Goal: Transaction & Acquisition: Purchase product/service

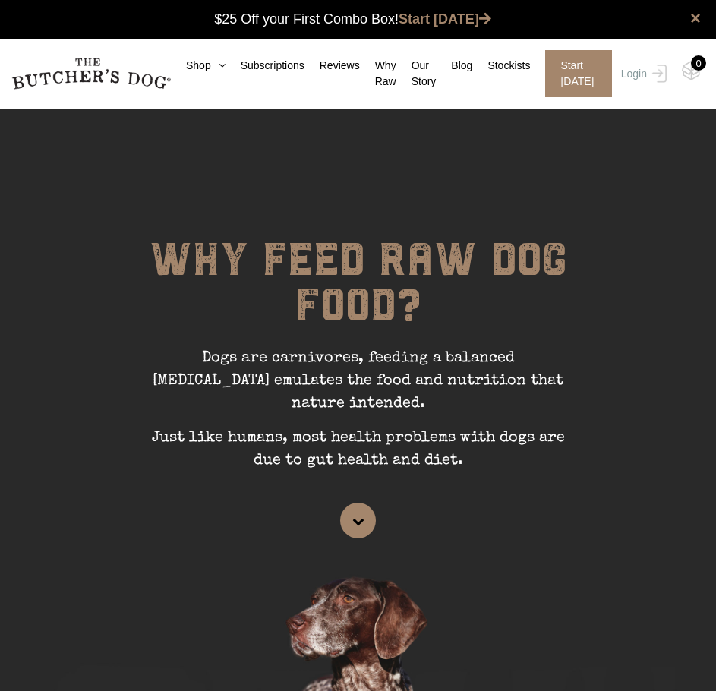
click at [192, 55] on nav "0 Shop Combo Boxes Treats" at bounding box center [358, 74] width 716 height 70
click at [200, 68] on link "Shop" at bounding box center [198, 66] width 55 height 16
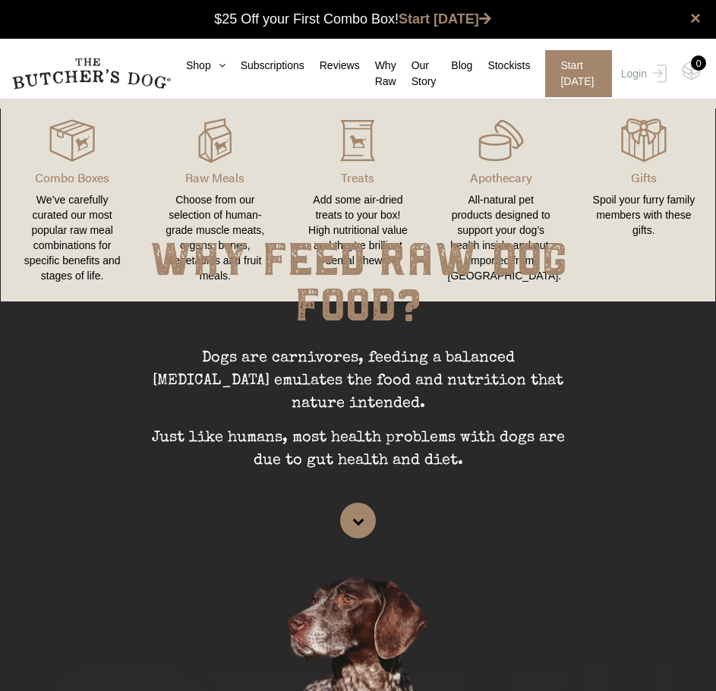
click at [203, 150] on div "WHY FEED RAW DOG FOOD? Dogs are carnivores, feeding a balanced raw diet emulate…" at bounding box center [358, 323] width 524 height 446
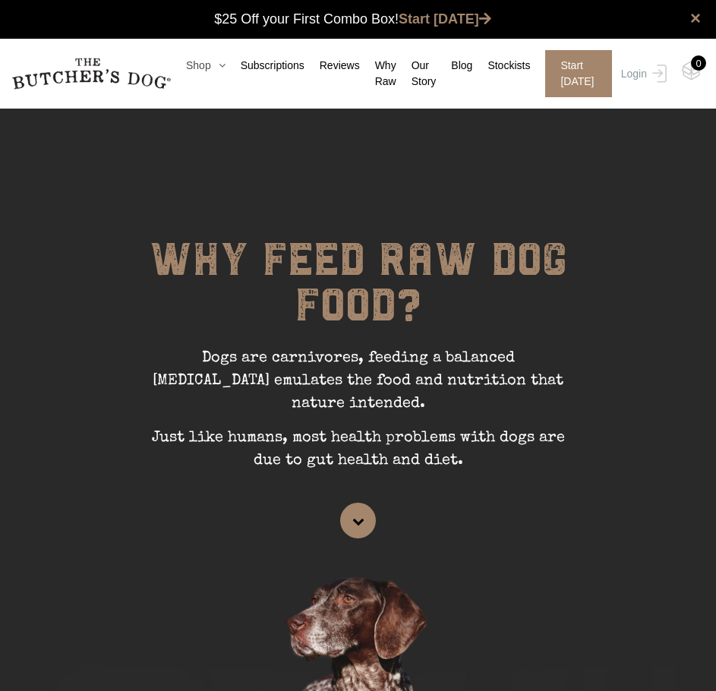
click at [209, 67] on link "Shop" at bounding box center [198, 66] width 55 height 16
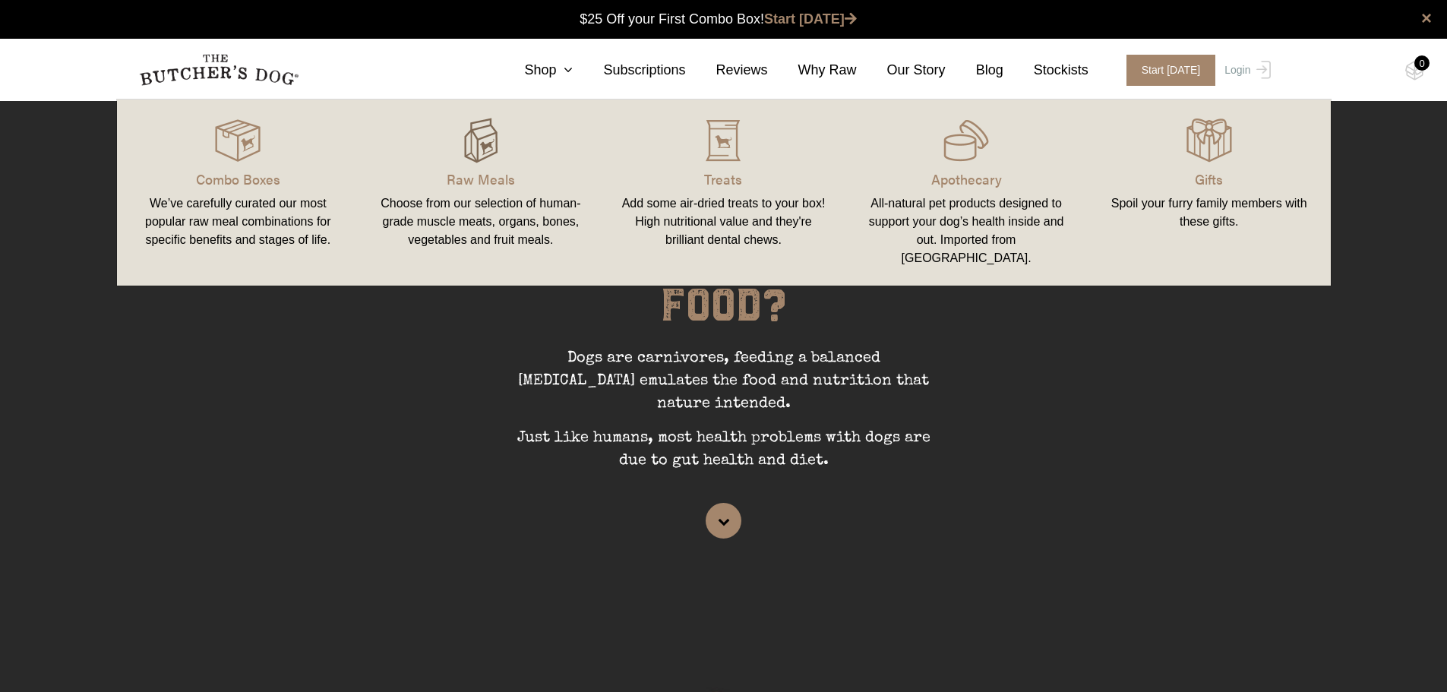
click at [503, 161] on div at bounding box center [480, 141] width 207 height 46
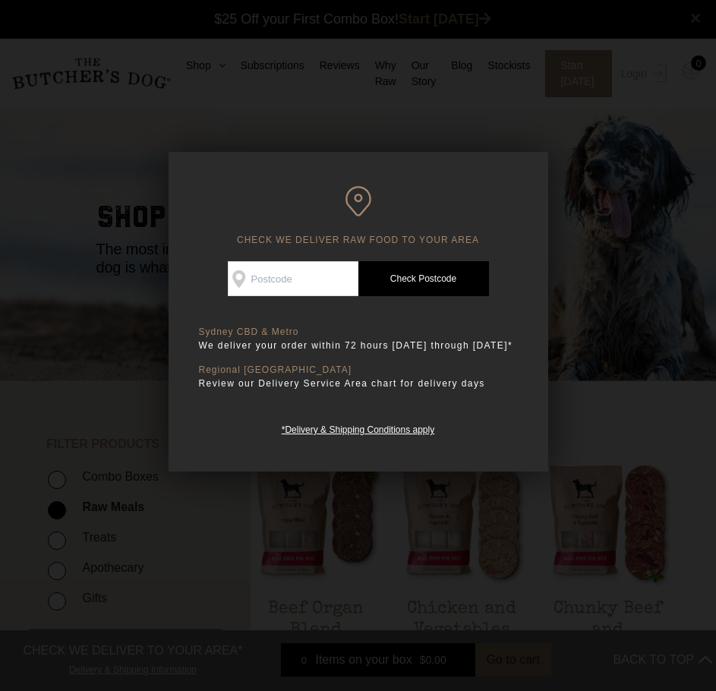
click at [284, 289] on input "Check Availability At" at bounding box center [293, 278] width 131 height 35
drag, startPoint x: 284, startPoint y: 289, endPoint x: 262, endPoint y: 289, distance: 22.0
click at [262, 289] on input "2020" at bounding box center [293, 278] width 131 height 35
type input "2036"
click at [455, 289] on link "Check Postcode" at bounding box center [423, 278] width 131 height 35
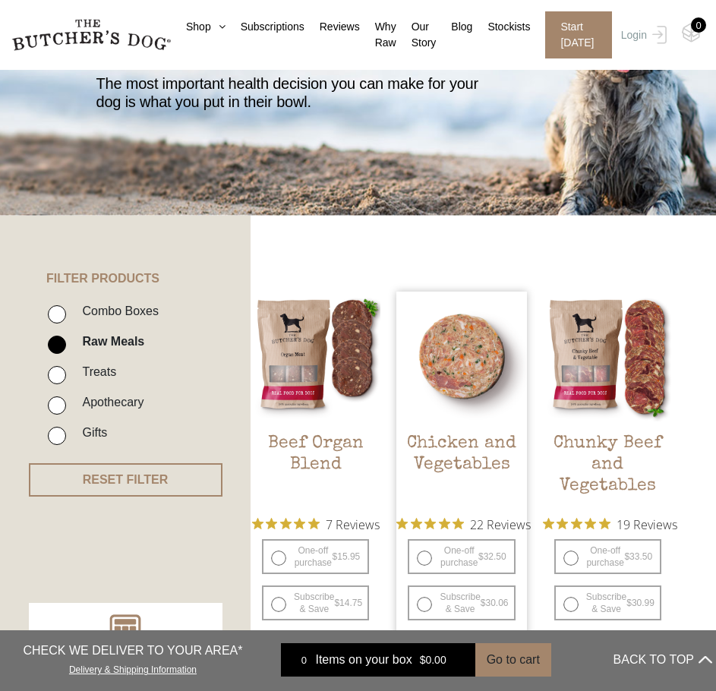
scroll to position [152, 0]
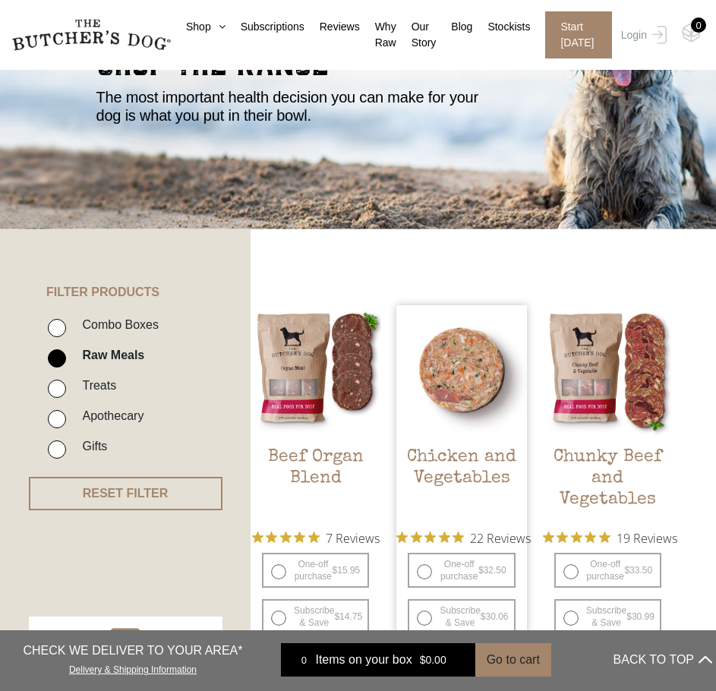
click at [496, 344] on img at bounding box center [461, 370] width 130 height 130
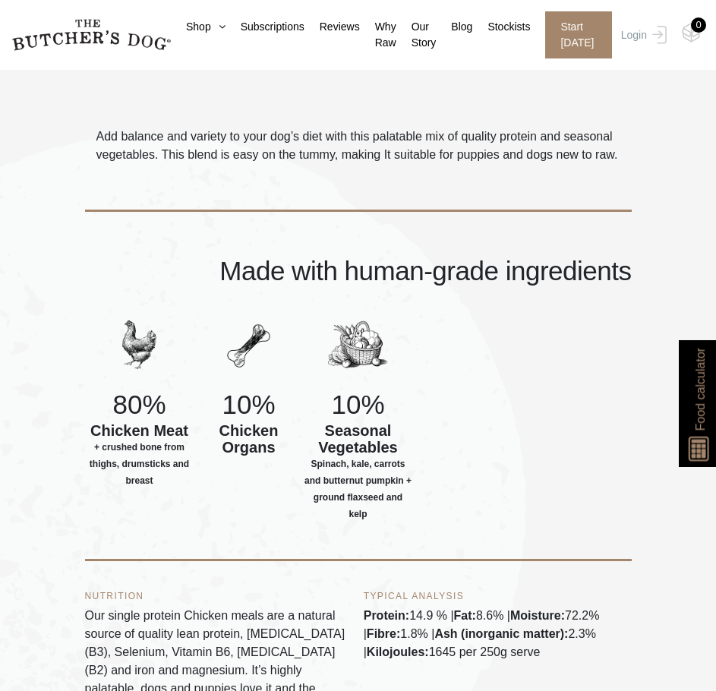
scroll to position [835, 0]
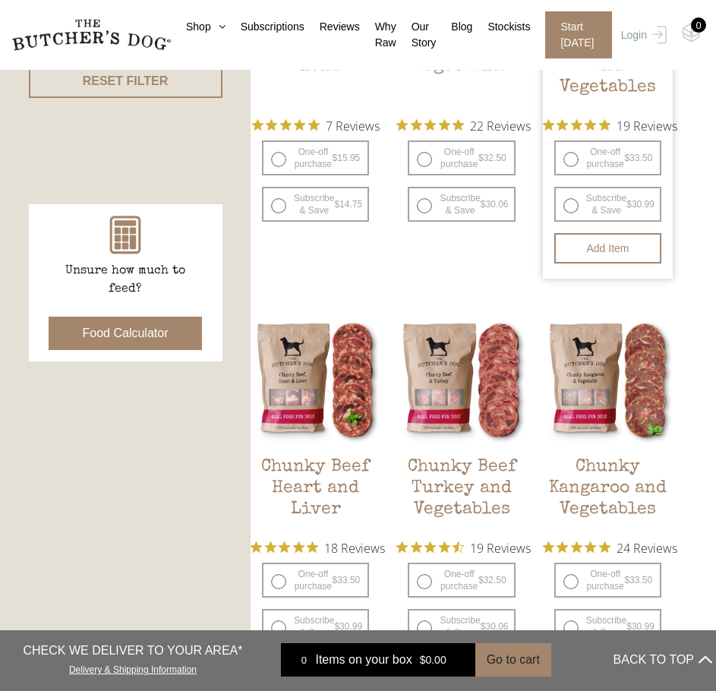
scroll to position [607, 0]
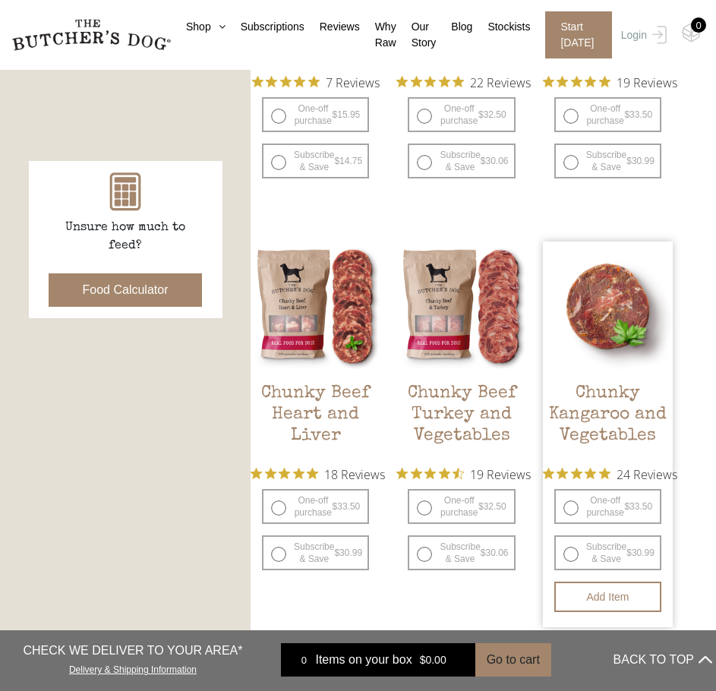
click at [588, 300] on img at bounding box center [608, 306] width 130 height 130
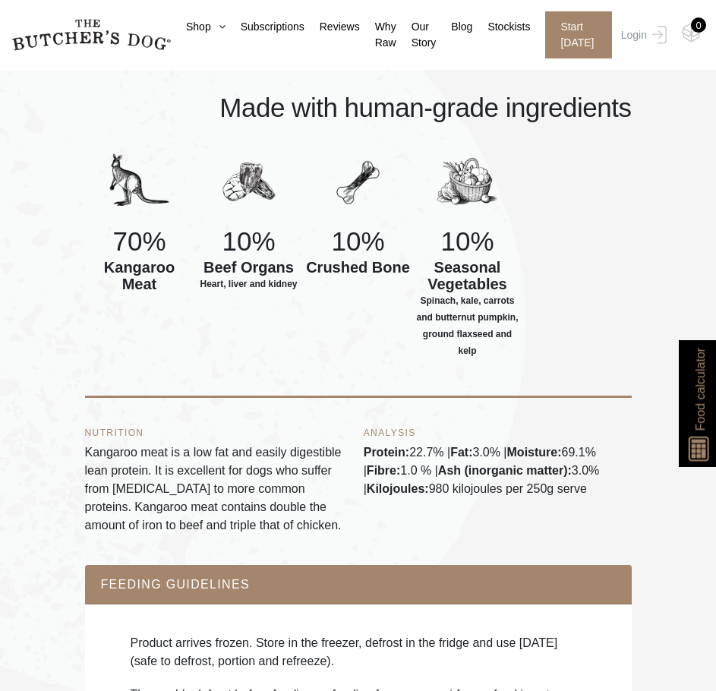
scroll to position [1057, 0]
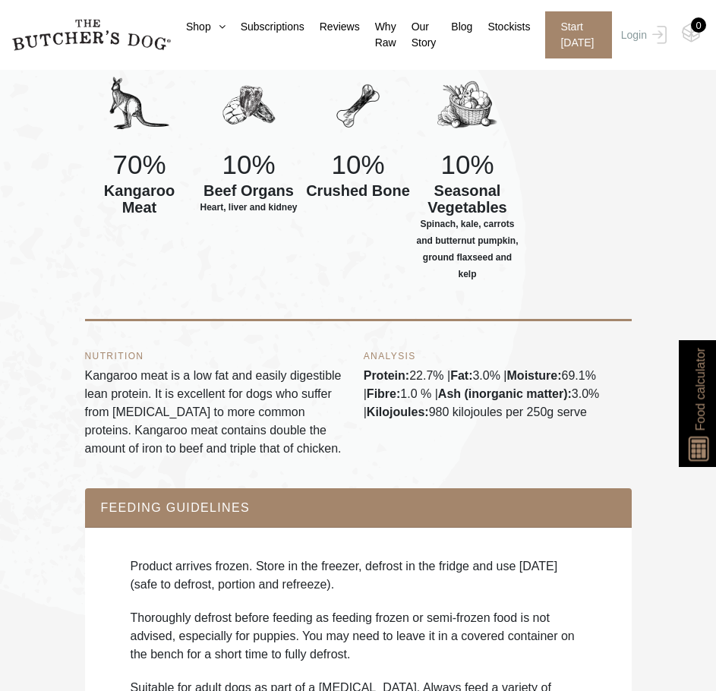
drag, startPoint x: 84, startPoint y: 358, endPoint x: 617, endPoint y: 428, distance: 537.5
click at [617, 428] on div "NUTRITION Kangaroo meat is a low fat and easily digestible lean protein. It is …" at bounding box center [358, 404] width 547 height 167
copy div "Kangaroo meat is a low fat and easily digestible lean protein. It is excellent …"
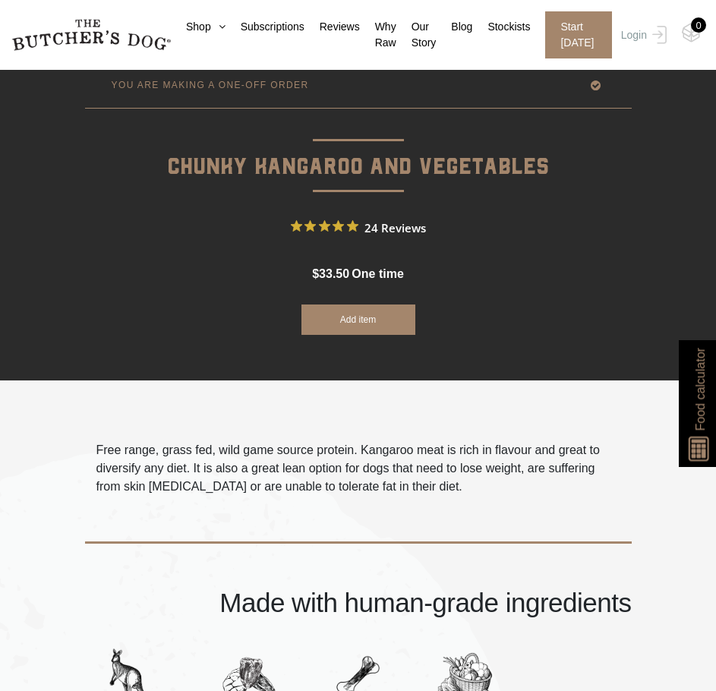
scroll to position [377, 0]
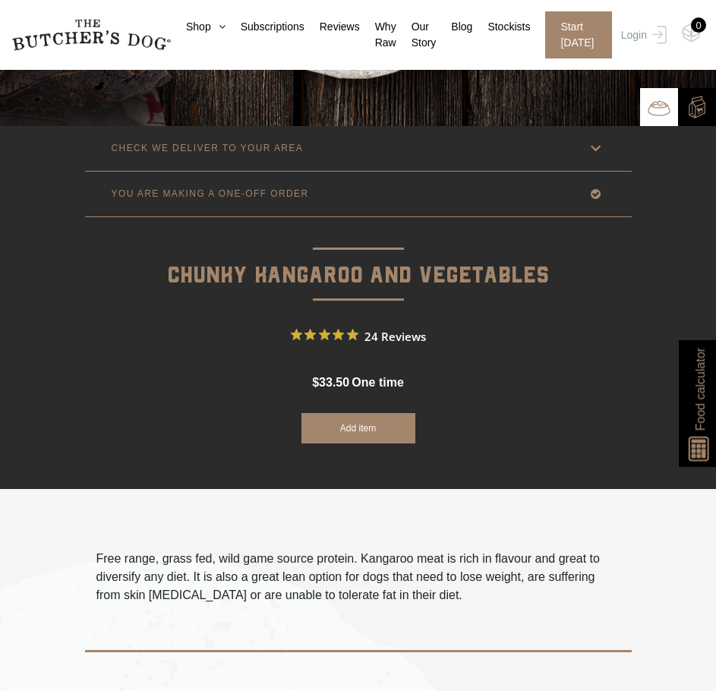
click at [379, 580] on p "Free range, grass fed, wild game source protein. Kangaroo meat is rich in flavo…" at bounding box center [358, 577] width 524 height 55
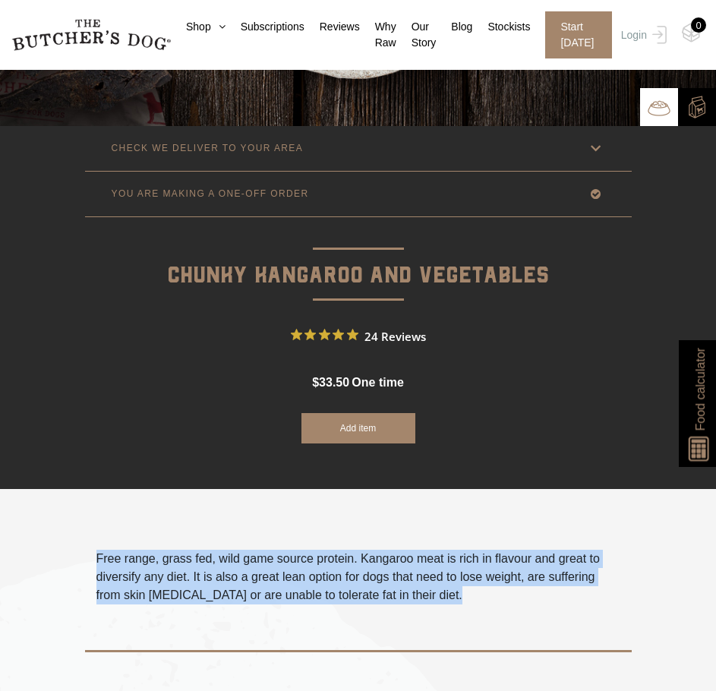
click at [379, 580] on p "Free range, grass fed, wild game source protein. Kangaroo meat is rich in flavo…" at bounding box center [358, 577] width 524 height 55
copy div "Free range, grass fed, wild game source protein. Kangaroo meat is rich in flavo…"
click at [312, 551] on p "Free range, grass fed, wild game source protein. Kangaroo meat is rich in flavo…" at bounding box center [358, 577] width 524 height 55
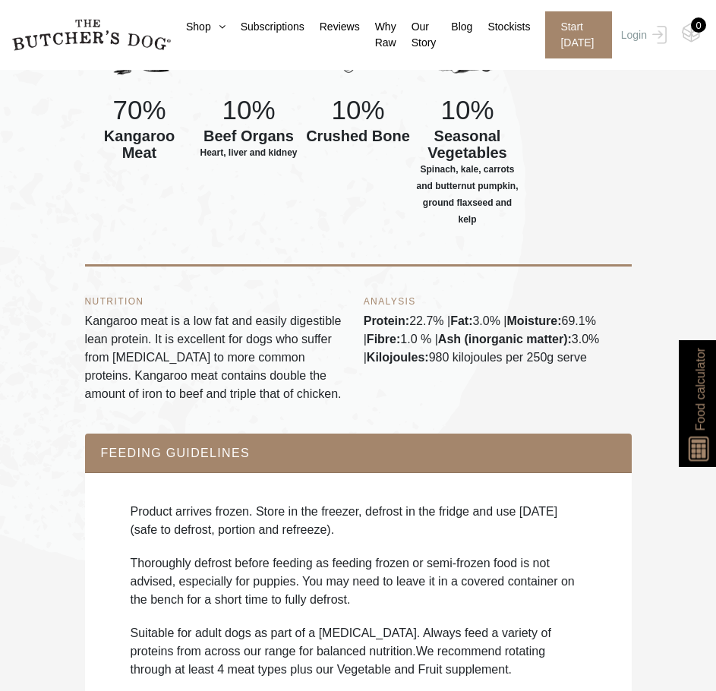
scroll to position [1139, 0]
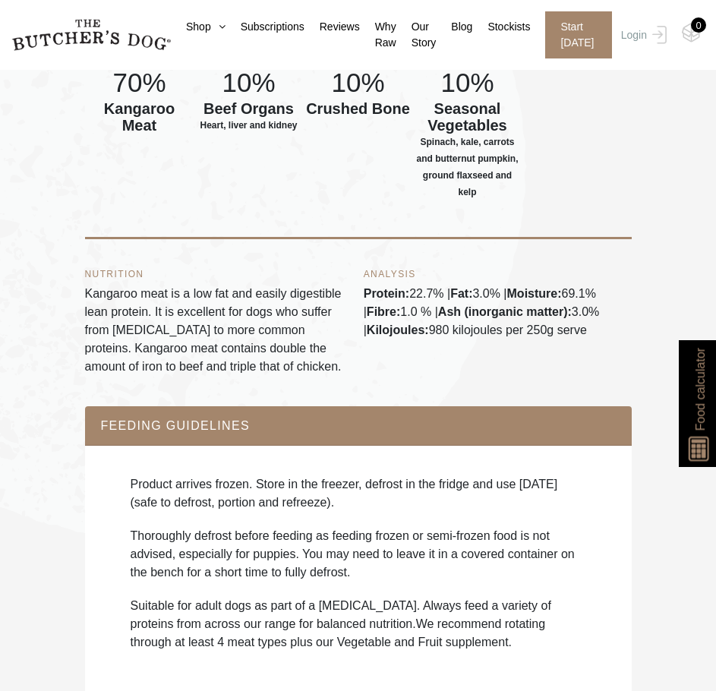
click at [173, 301] on p "Kangaroo meat is a low fat and easily digestible lean protein. It is excellent …" at bounding box center [219, 330] width 268 height 91
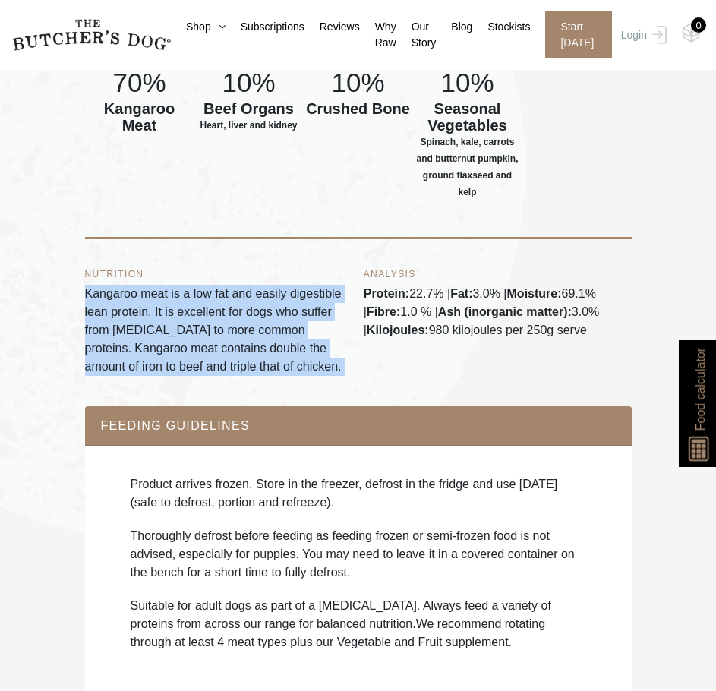
click at [173, 301] on p "Kangaroo meat is a low fat and easily digestible lean protein. It is excellent …" at bounding box center [219, 330] width 268 height 91
copy div "Kangaroo meat is a low fat and easily digestible lean protein. It is excellent …"
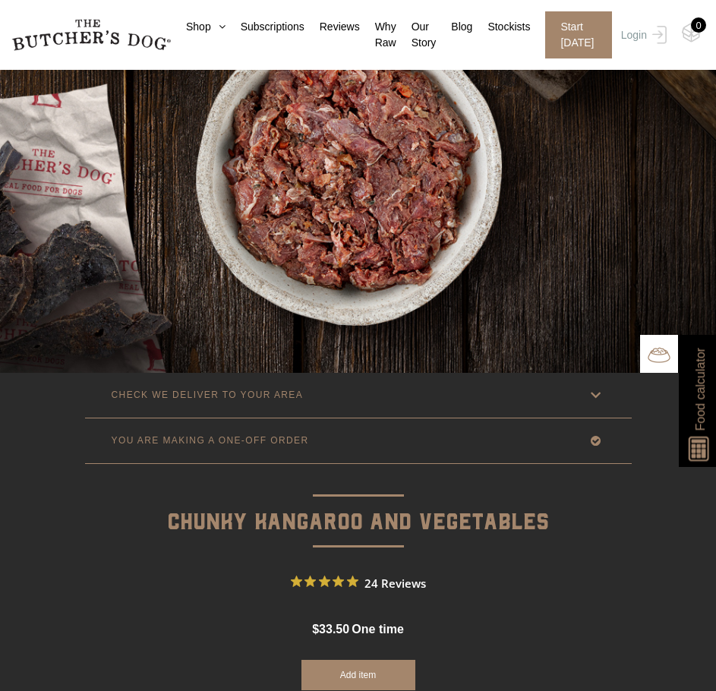
scroll to position [228, 0]
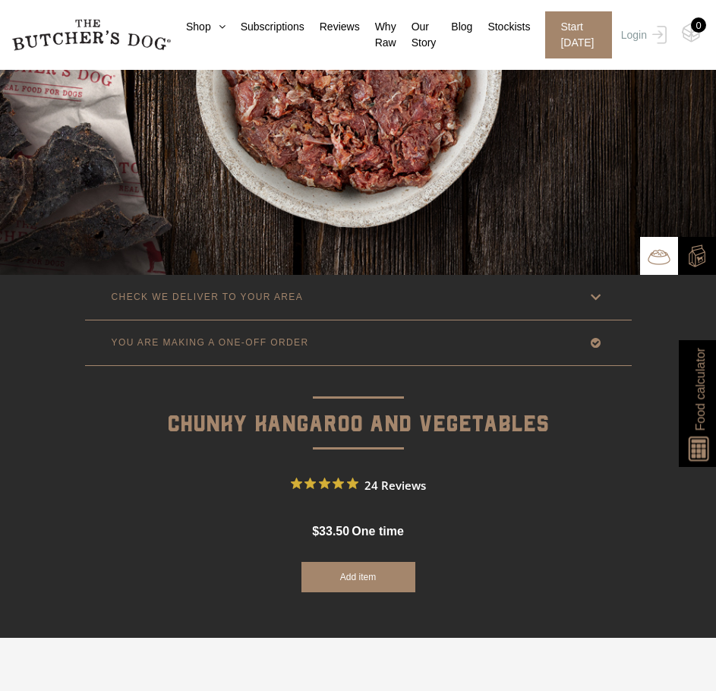
click at [402, 297] on link "CHECK WE DELIVER TO YOUR AREA" at bounding box center [358, 297] width 547 height 45
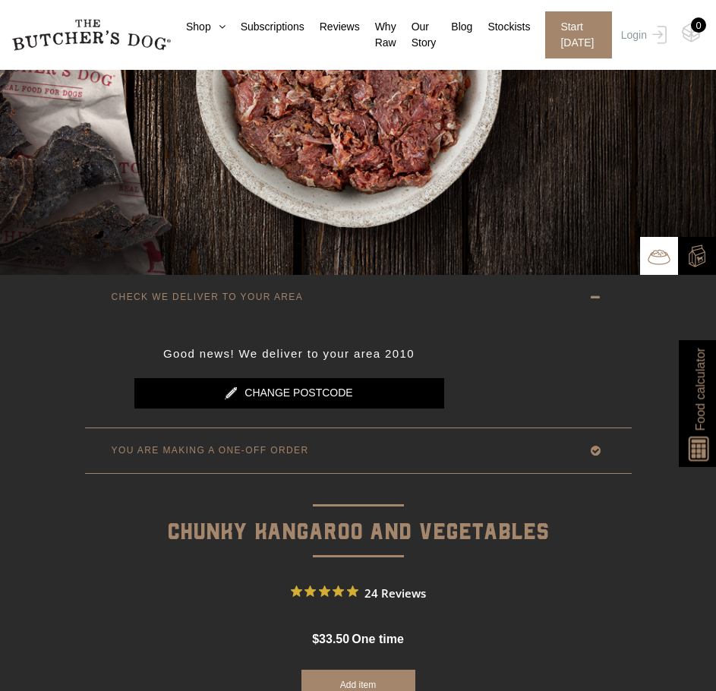
click at [402, 297] on link "CHECK WE DELIVER TO YOUR AREA" at bounding box center [358, 297] width 547 height 45
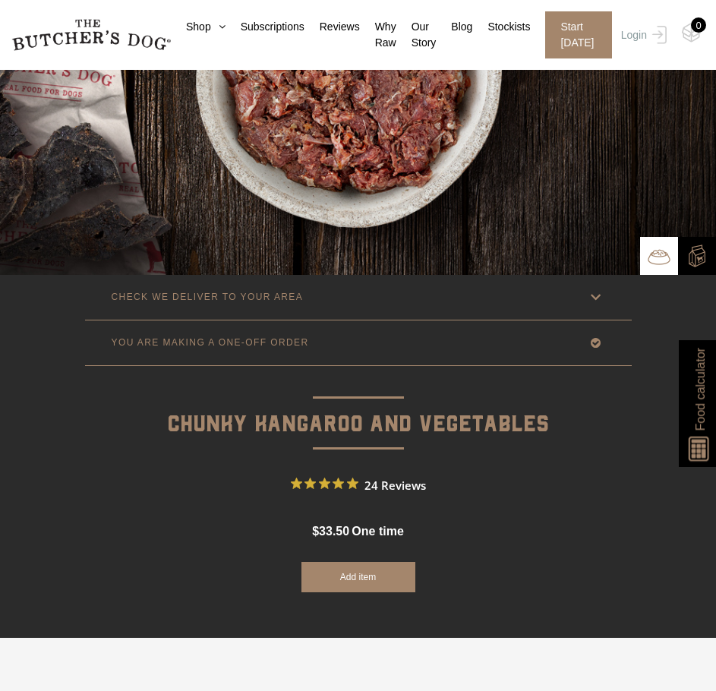
click at [380, 344] on link "YOU ARE MAKING A ONE-OFF ORDER" at bounding box center [358, 342] width 547 height 45
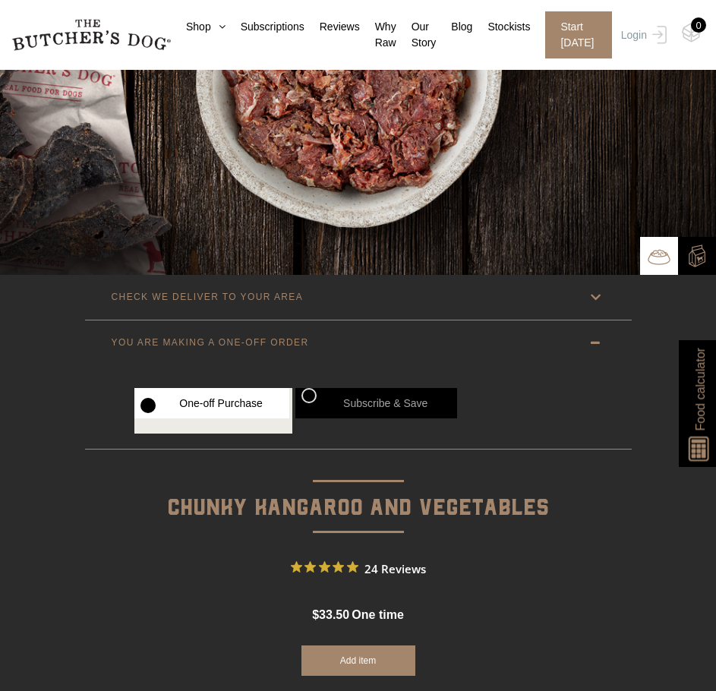
click at [380, 344] on link "YOU ARE MAKING A ONE-OFF ORDER" at bounding box center [358, 342] width 547 height 45
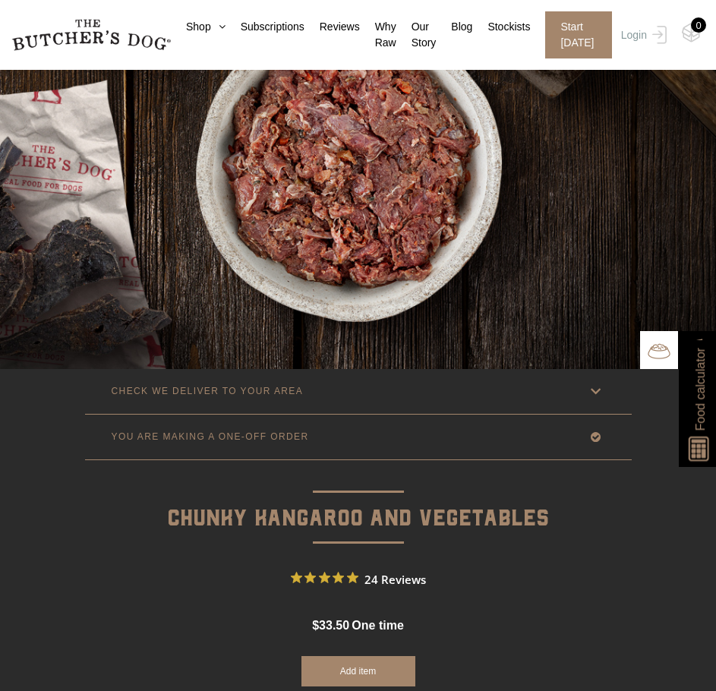
scroll to position [0, 0]
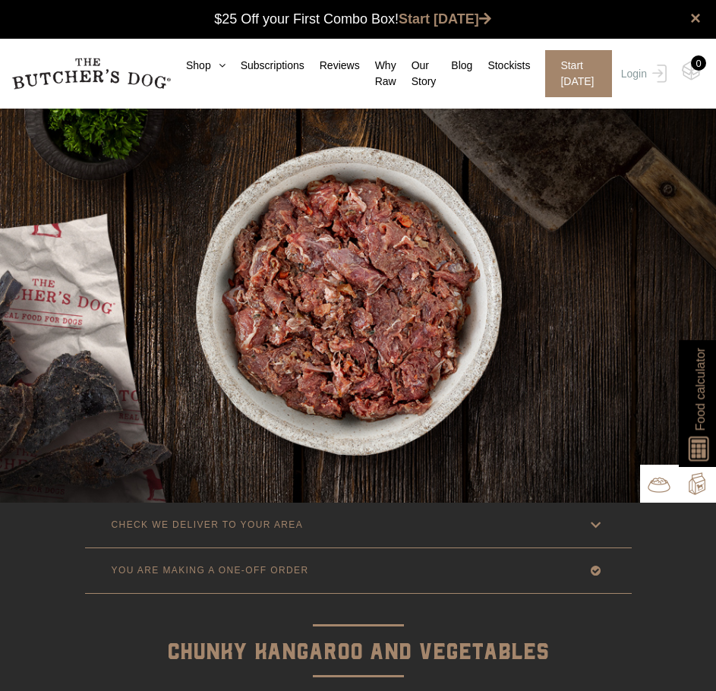
click at [690, 486] on img at bounding box center [697, 483] width 23 height 23
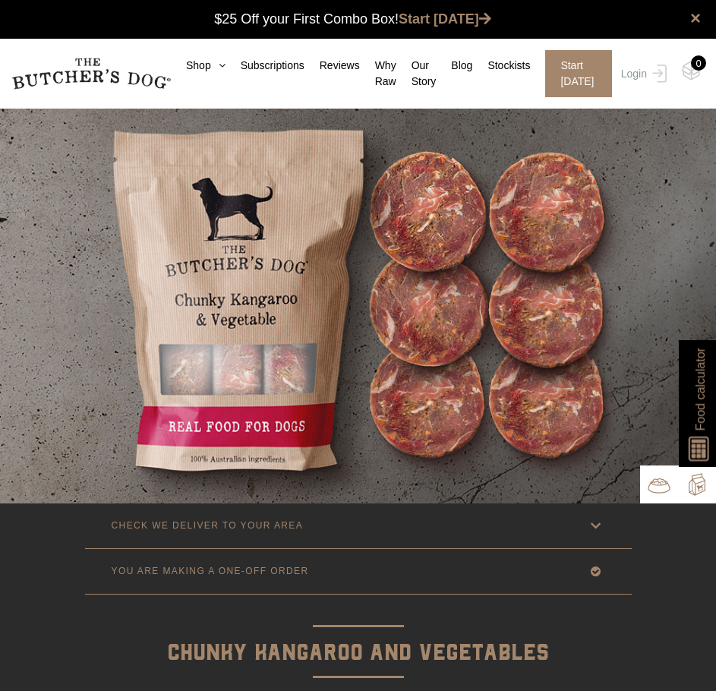
click at [659, 492] on img at bounding box center [659, 485] width 23 height 23
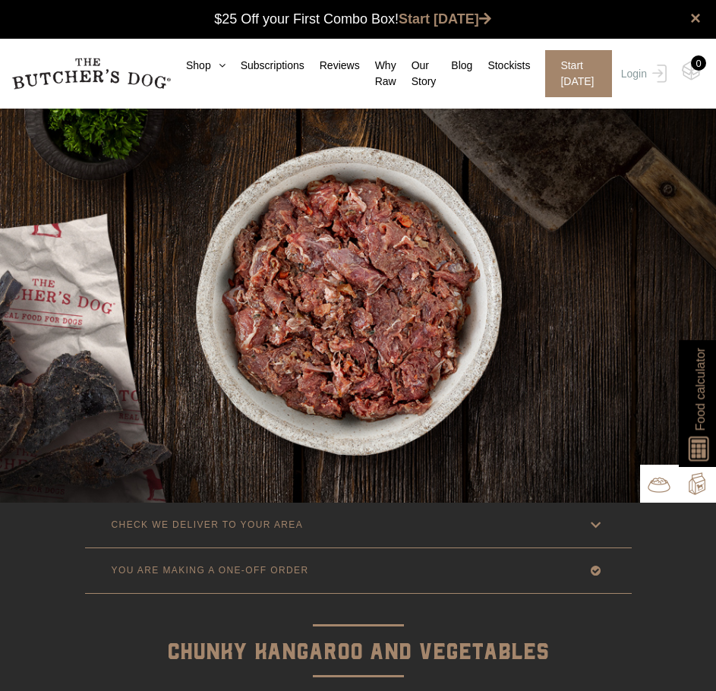
click at [687, 492] on img at bounding box center [697, 483] width 23 height 23
